Goal: Browse casually

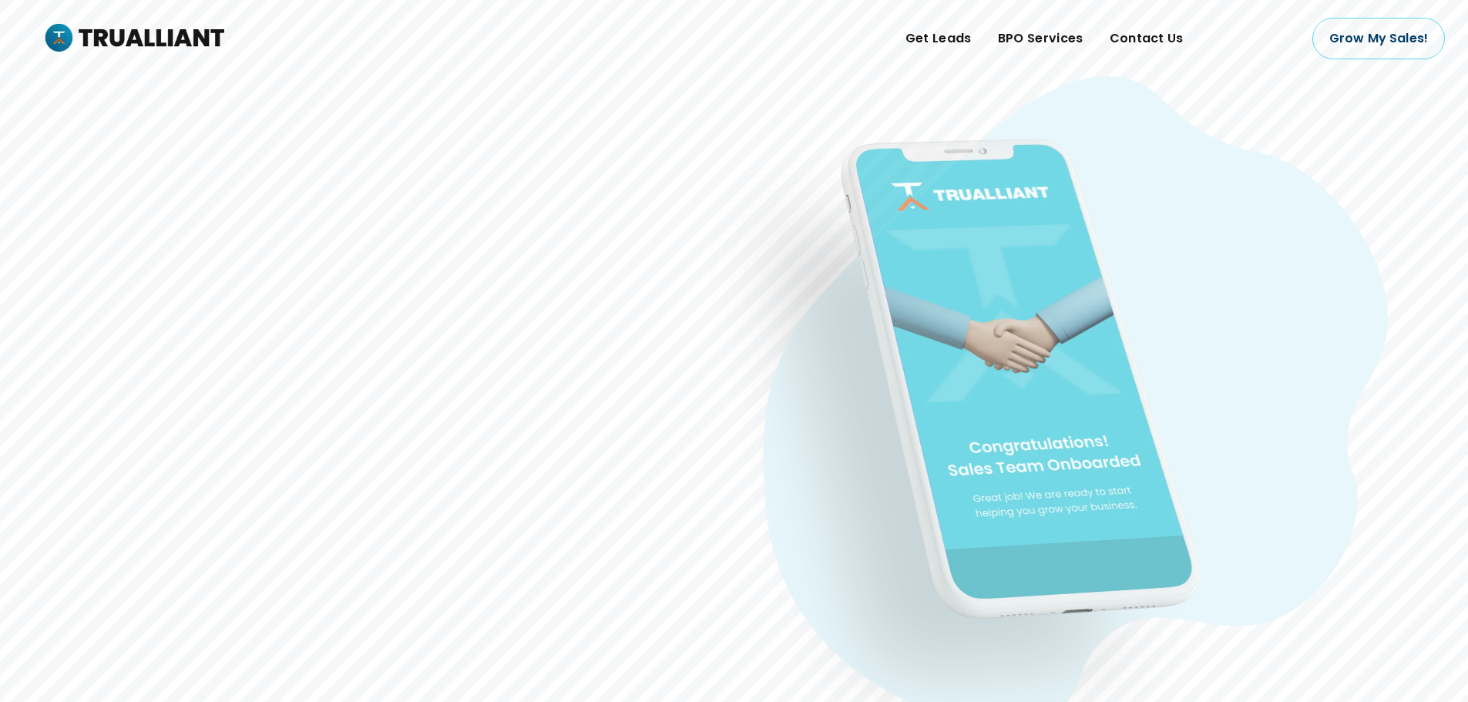
click at [290, 250] on rs-slide "Scale your growth, fast. Hire the Best Outsourced Workers to We support leading…" at bounding box center [734, 377] width 1468 height 755
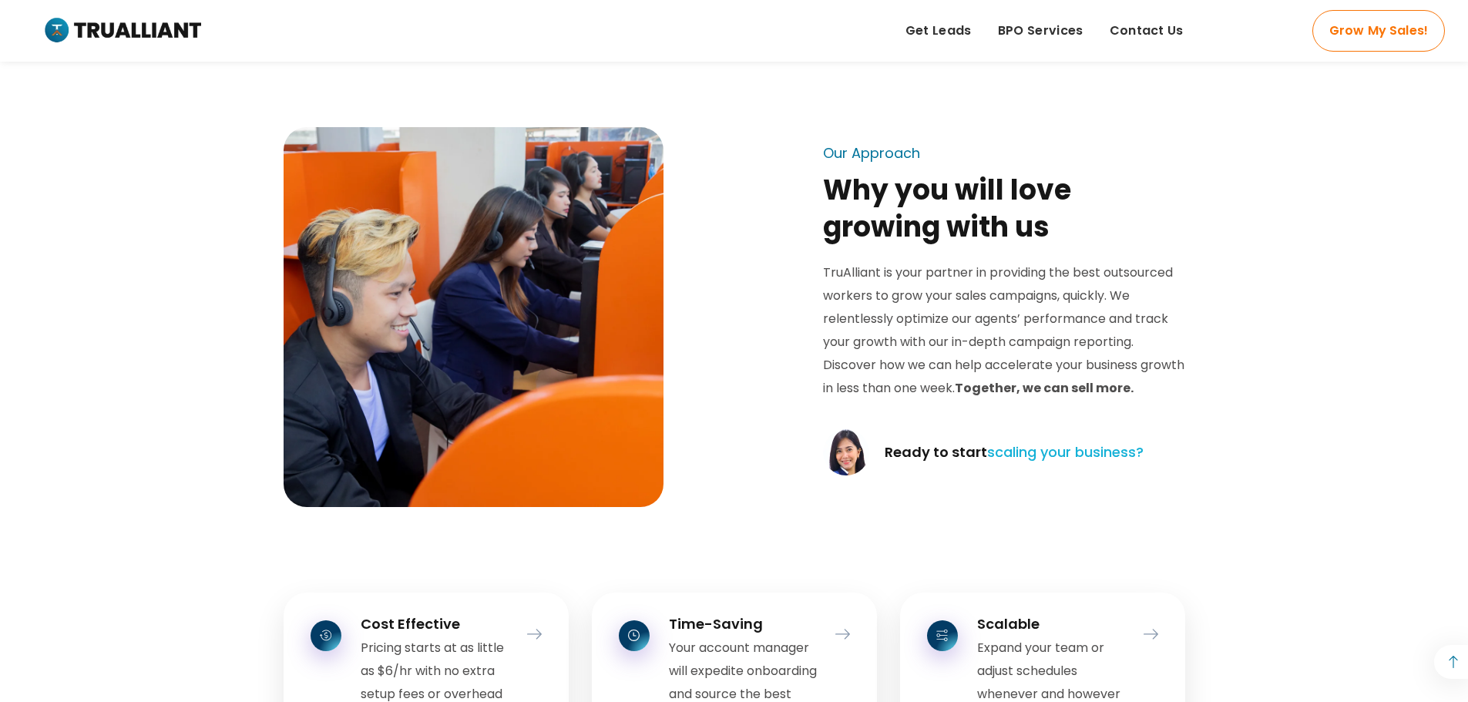
scroll to position [1387, 0]
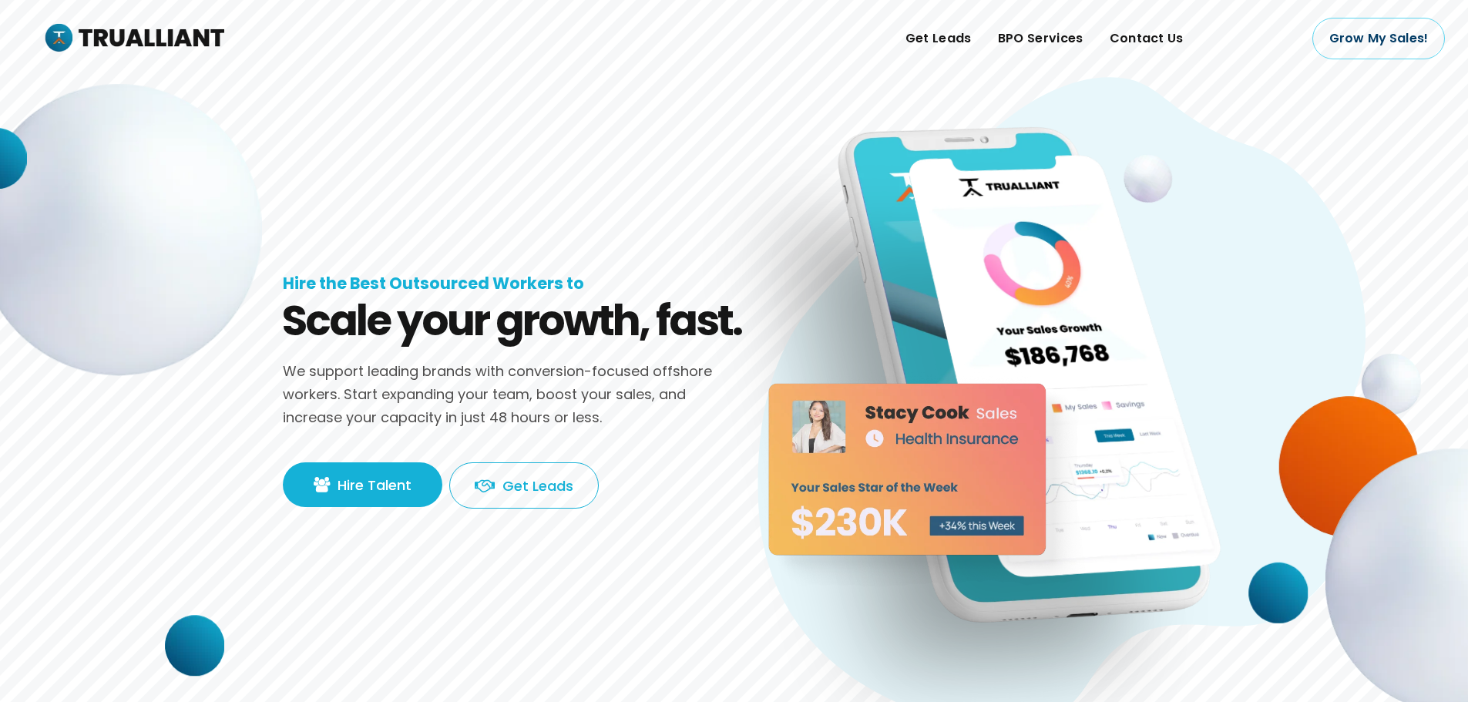
click at [527, 287] on h1 "Hire the Best Outsourced Workers to" at bounding box center [433, 284] width 301 height 20
